Goal: Task Accomplishment & Management: Manage account settings

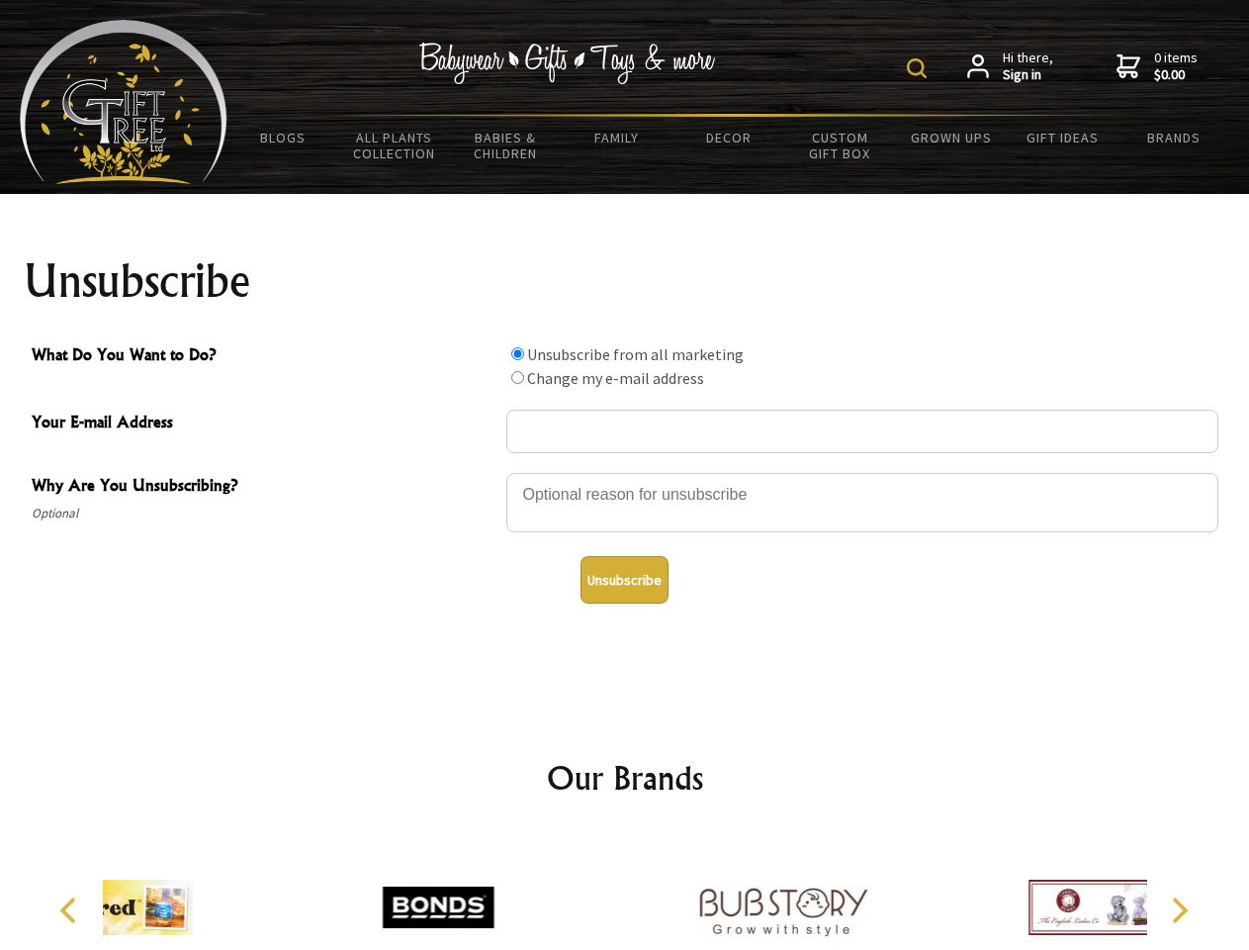
click at [920, 68] on img at bounding box center [917, 68] width 20 height 20
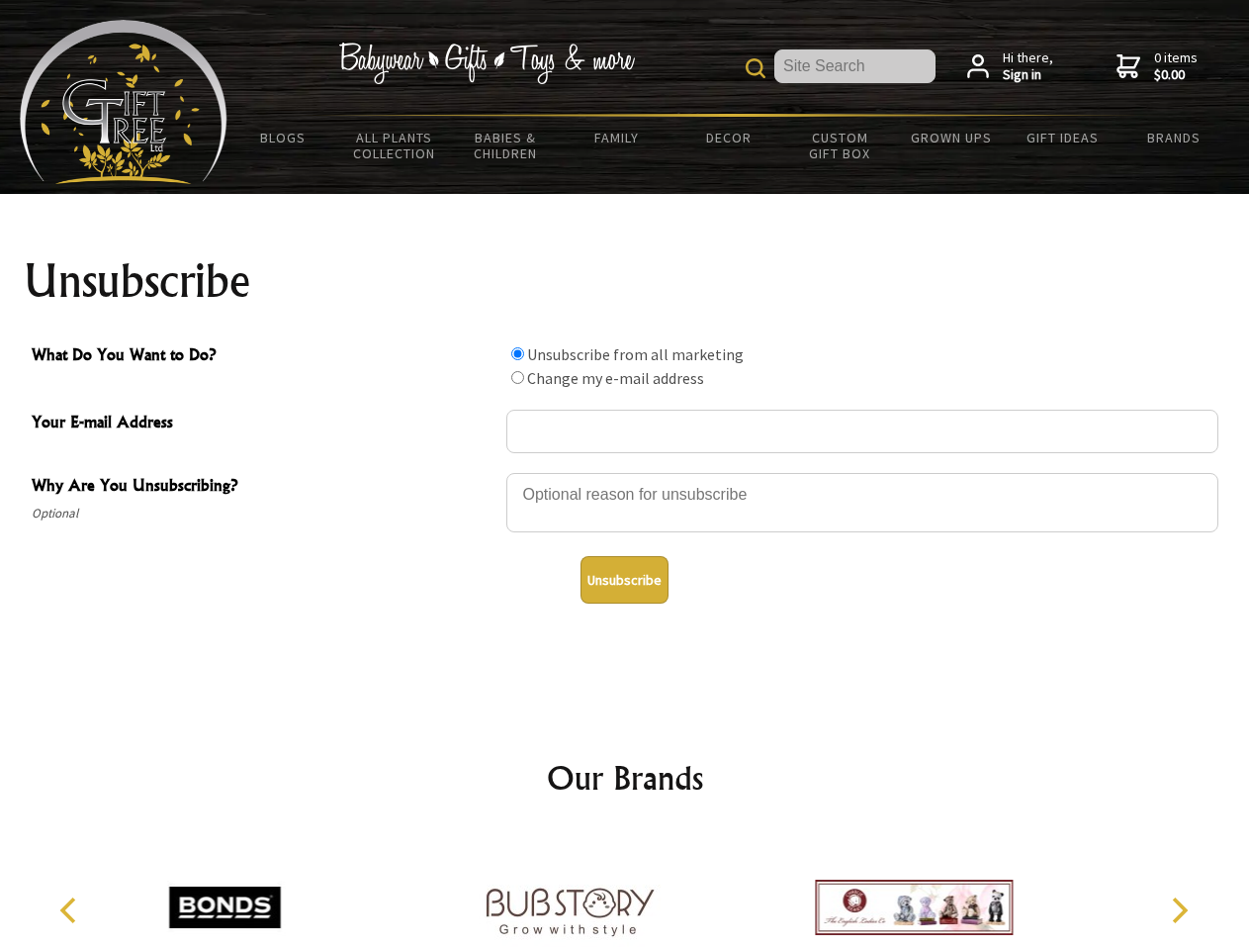
click at [625, 472] on div at bounding box center [863, 505] width 712 height 69
click at [517, 353] on input "What Do You Want to Do?" at bounding box center [517, 353] width 13 height 13
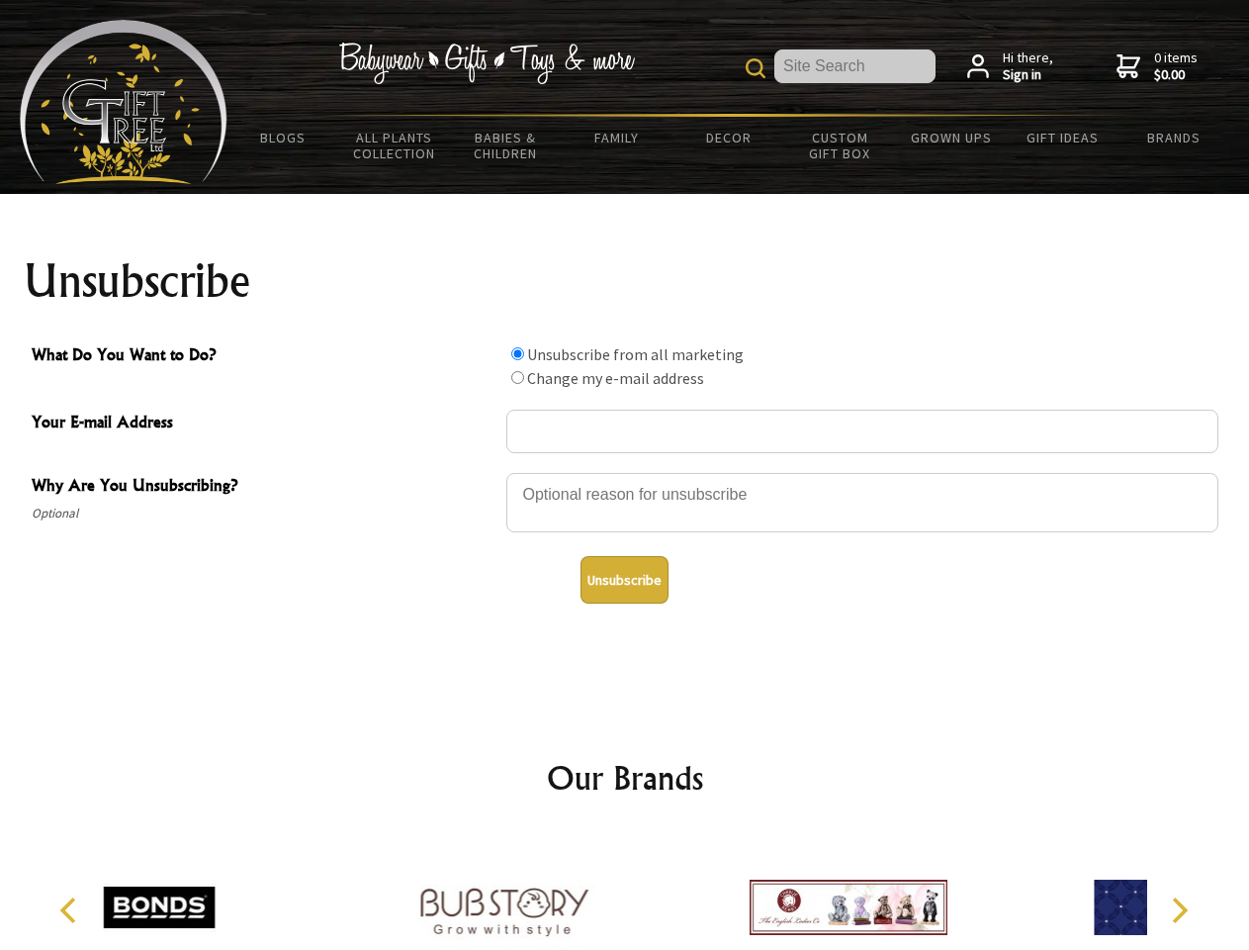
click at [517, 377] on input "What Do You Want to Do?" at bounding box center [517, 377] width 13 height 13
radio input "true"
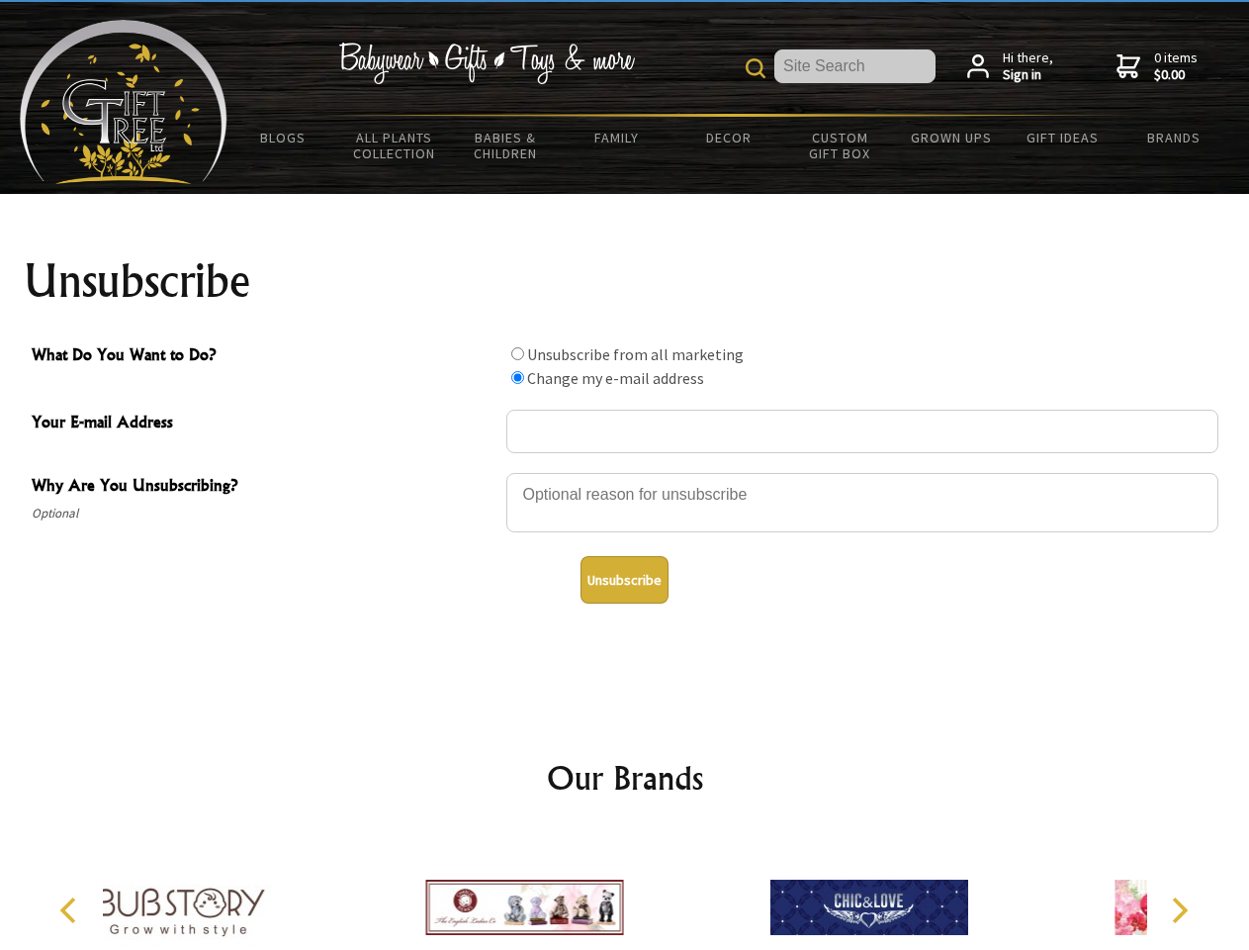
click at [624, 580] on button "Unsubscribe" at bounding box center [625, 579] width 88 height 47
click at [625, 891] on div at bounding box center [524, 910] width 344 height 154
click at [71, 910] on icon "Previous" at bounding box center [70, 910] width 26 height 26
click at [1179, 910] on icon "Next" at bounding box center [1178, 910] width 26 height 26
